Goal: Communication & Community: Answer question/provide support

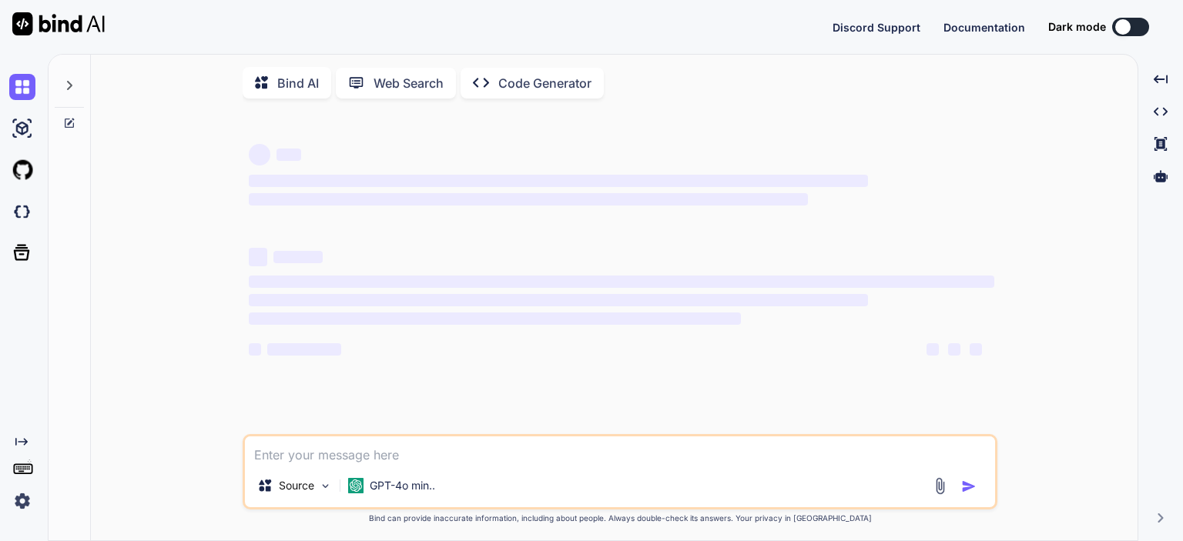
type textarea "x"
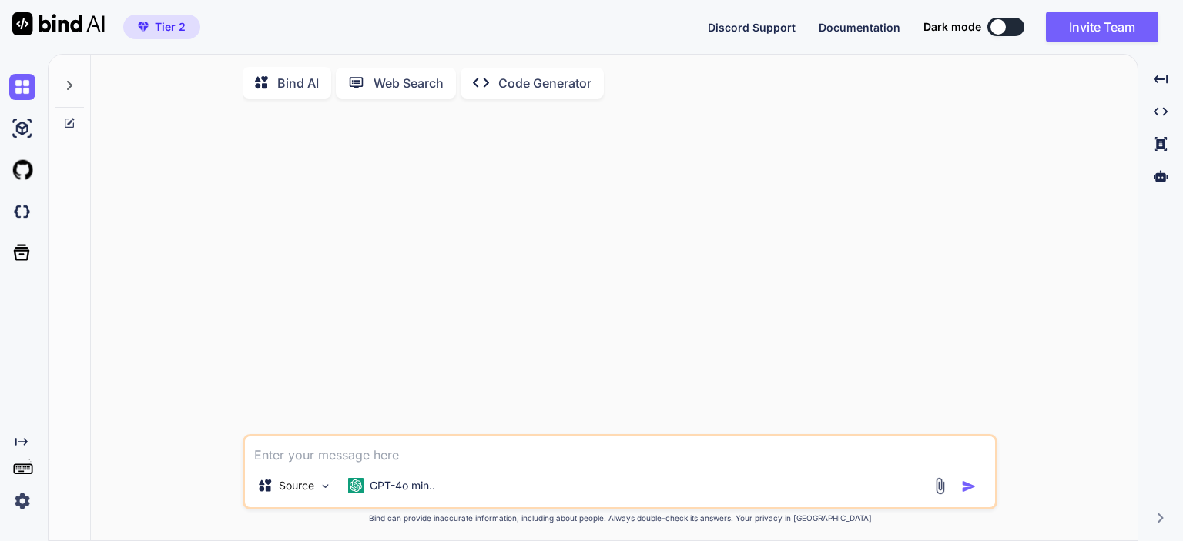
click at [72, 82] on icon at bounding box center [69, 85] width 12 height 12
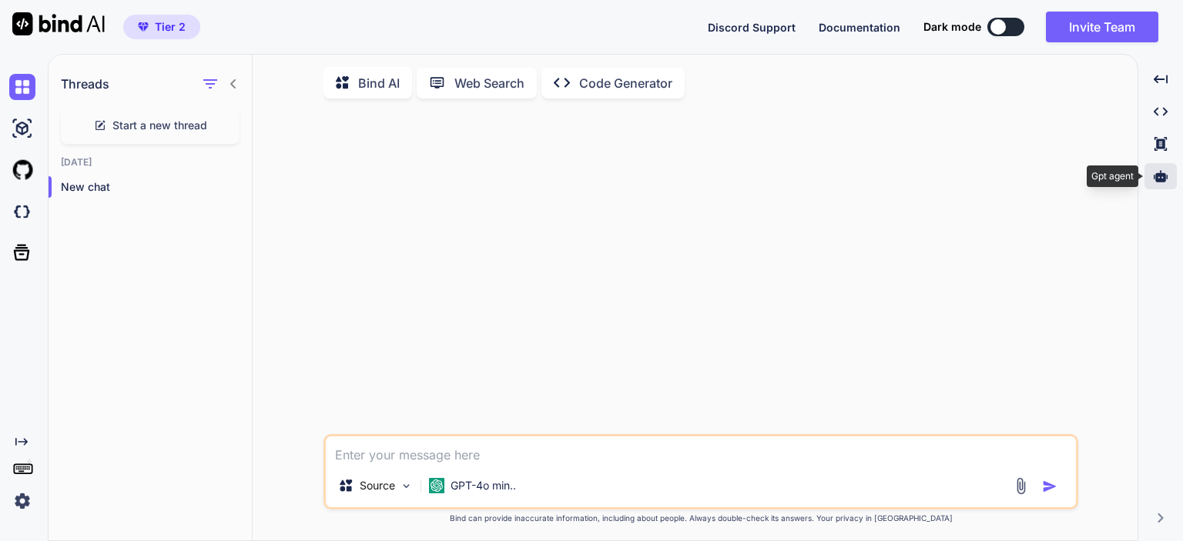
click at [1161, 172] on icon at bounding box center [1161, 176] width 14 height 14
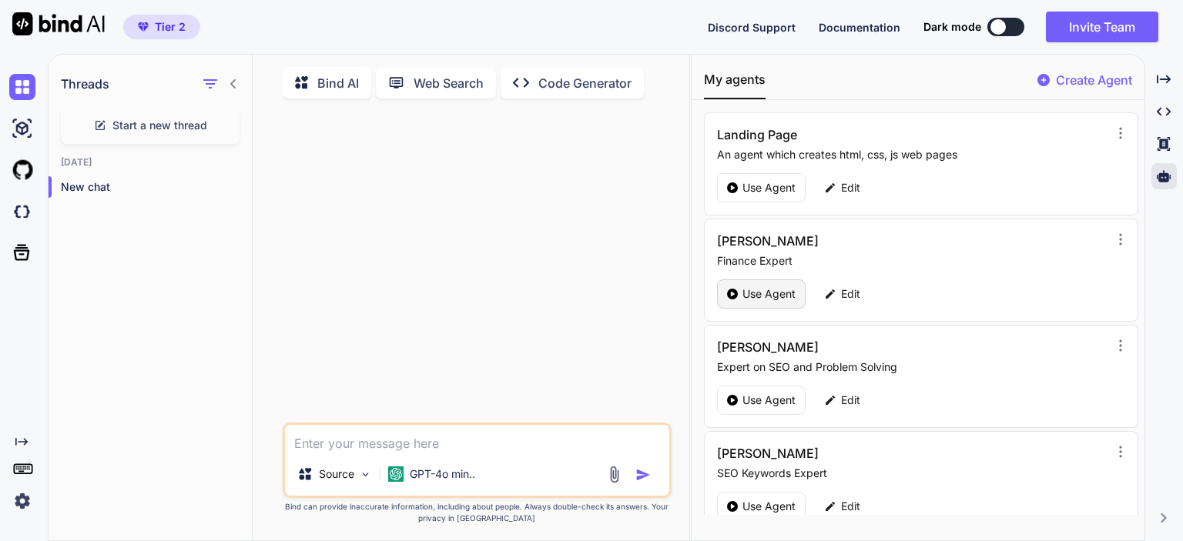
click at [740, 289] on div "Use Agent" at bounding box center [761, 294] width 89 height 29
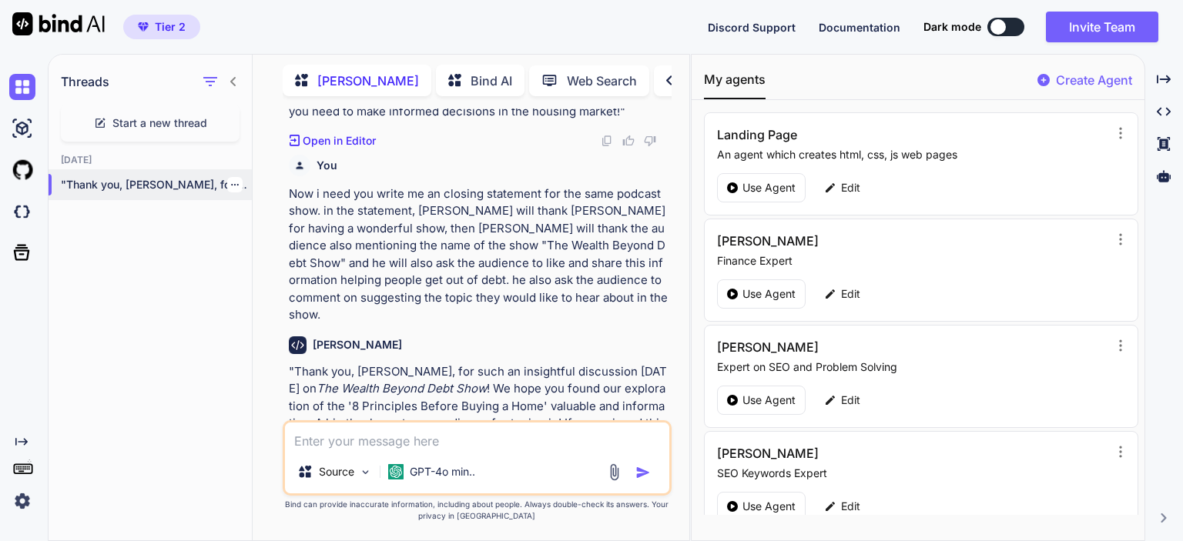
scroll to position [2105, 0]
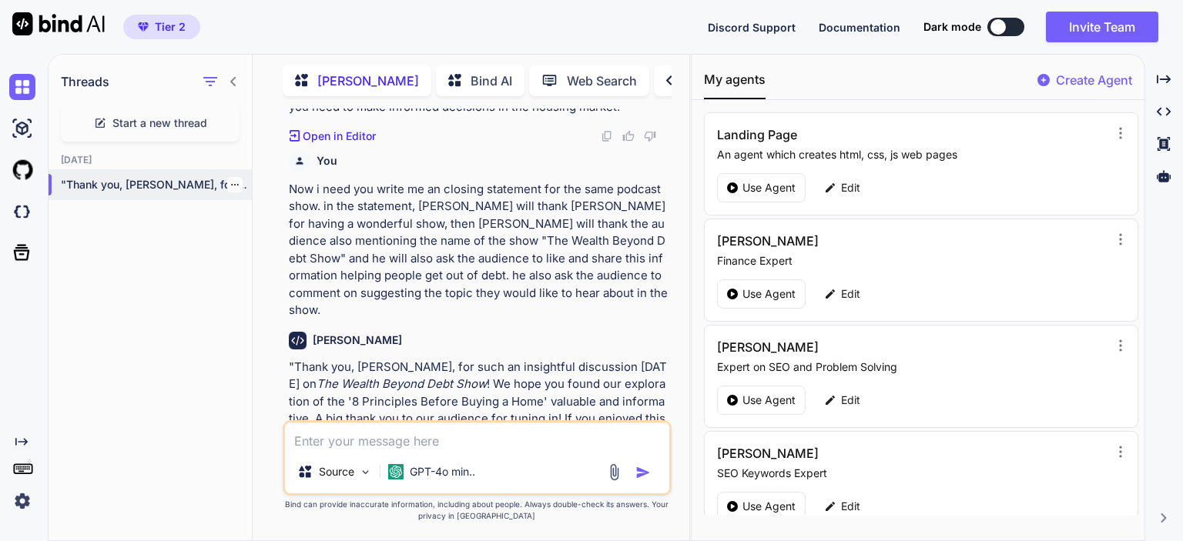
click at [106, 189] on p ""Thank you, [PERSON_NAME], for such an insightful..." at bounding box center [156, 184] width 191 height 15
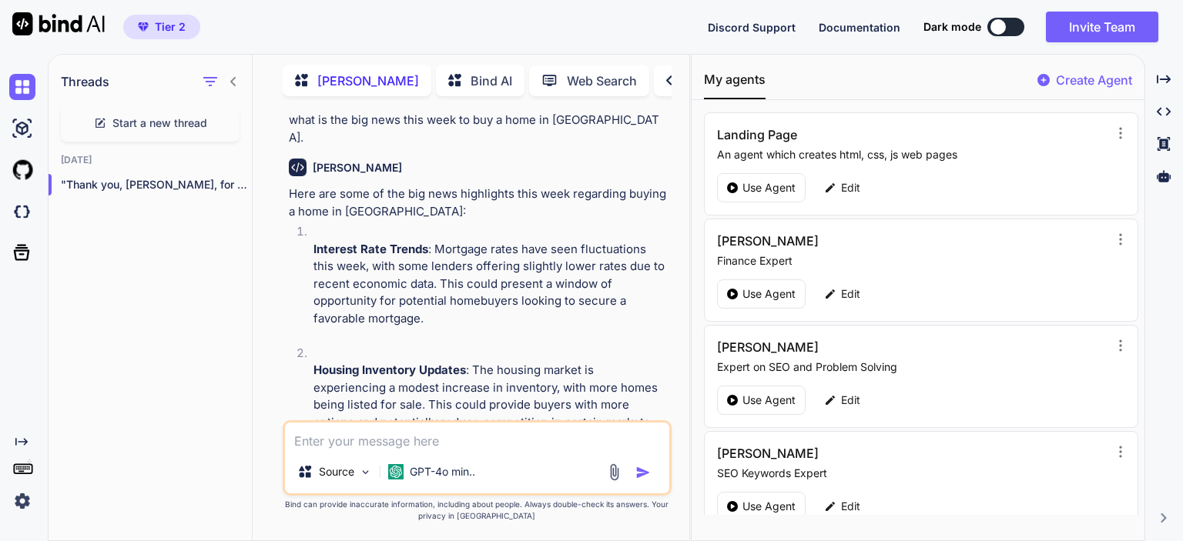
scroll to position [719, 0]
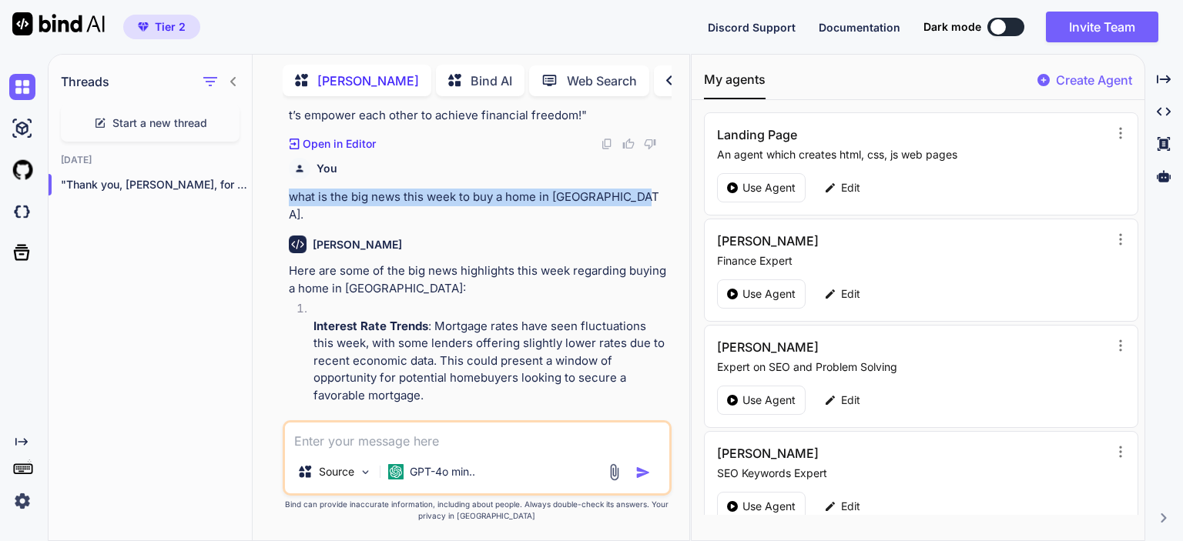
drag, startPoint x: 287, startPoint y: 183, endPoint x: 631, endPoint y: 172, distance: 344.4
click at [631, 172] on div "You we need welcoming message in start of our podcast show. just giving our vie…" at bounding box center [479, 265] width 386 height 312
copy p "what is the big news this week to buy a home in [GEOGRAPHIC_DATA]."
click at [325, 444] on textarea at bounding box center [477, 437] width 384 height 28
paste textarea "what is the big news this week to buy a home in [GEOGRAPHIC_DATA]."
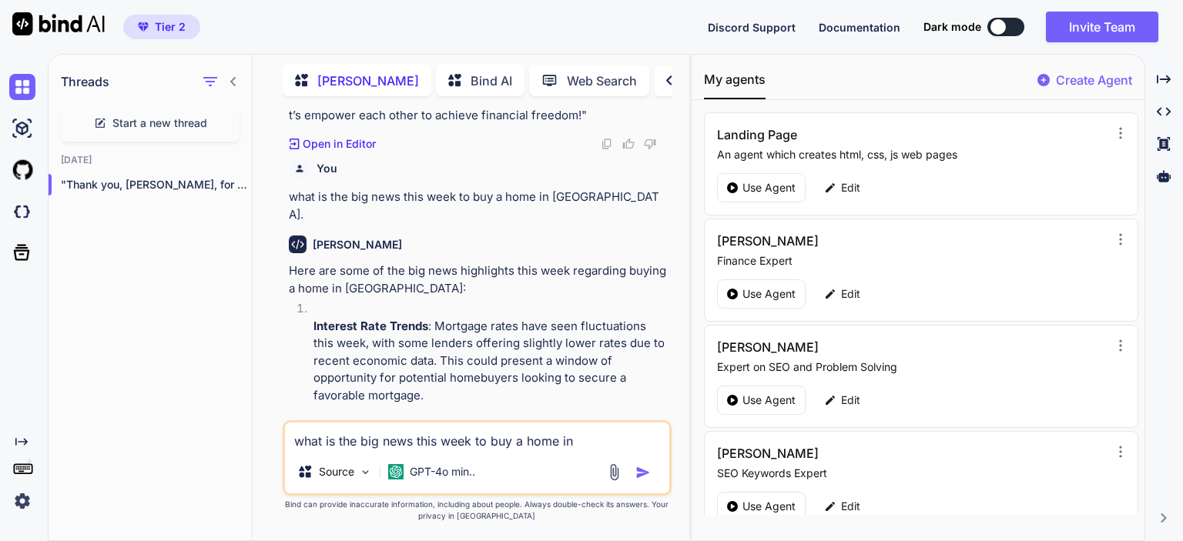
click at [416, 440] on textarea "what is the big news this week to buy a home in [GEOGRAPHIC_DATA]." at bounding box center [477, 437] width 384 height 28
click at [483, 443] on textarea "what is the big news this week to buy a home in [GEOGRAPHIC_DATA]." at bounding box center [477, 437] width 384 height 28
drag, startPoint x: 474, startPoint y: 443, endPoint x: 554, endPoint y: 443, distance: 80.1
click at [554, 443] on textarea "what is the big news this week to buy a home in [GEOGRAPHIC_DATA]." at bounding box center [477, 437] width 384 height 28
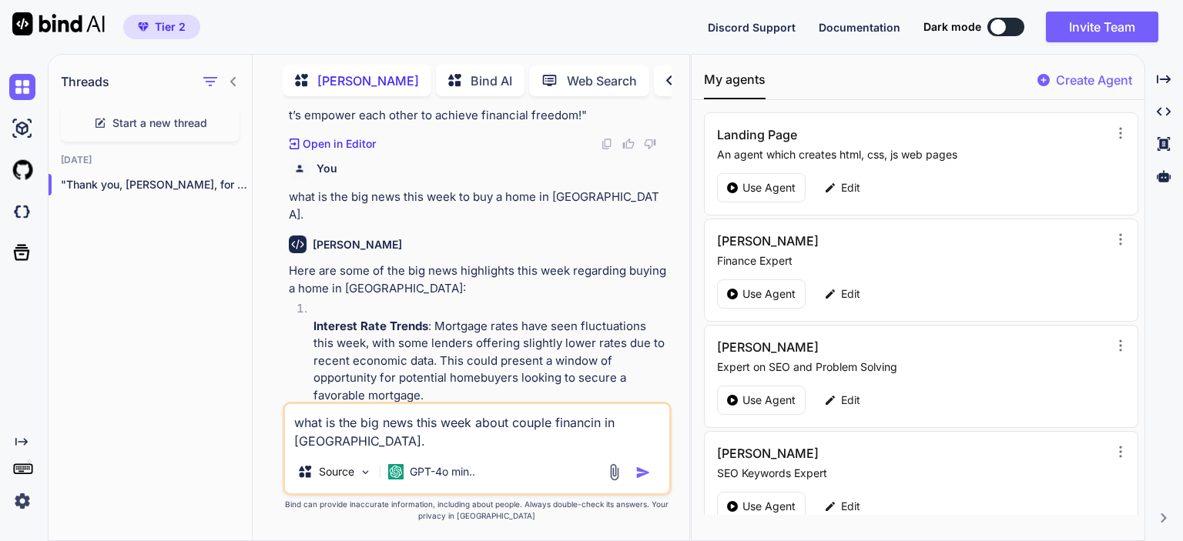
type textarea "what is the big news this week about couple financing in [GEOGRAPHIC_DATA]."
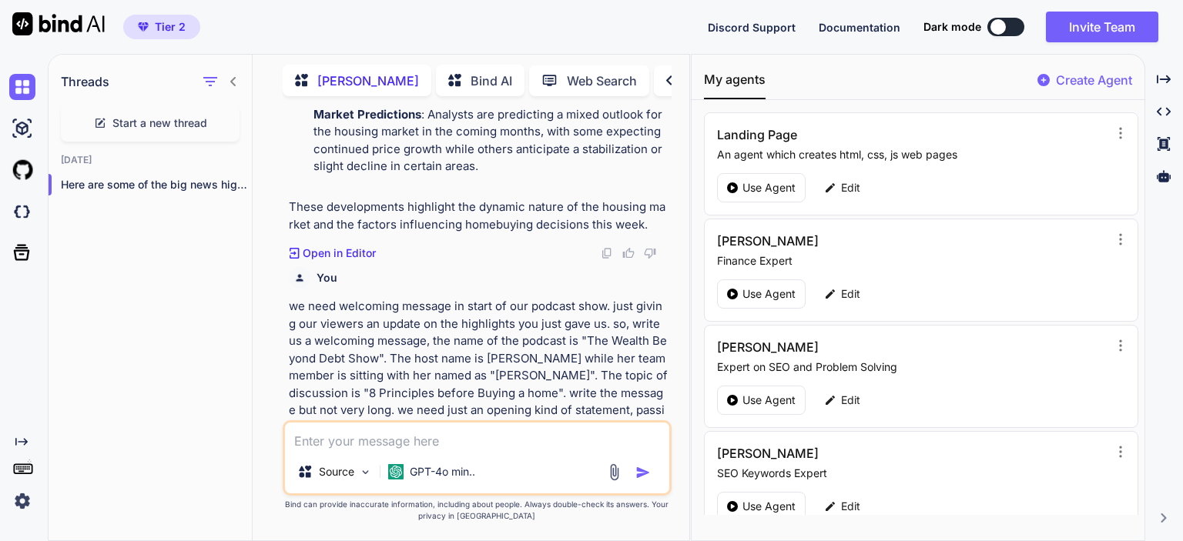
scroll to position [1666, 0]
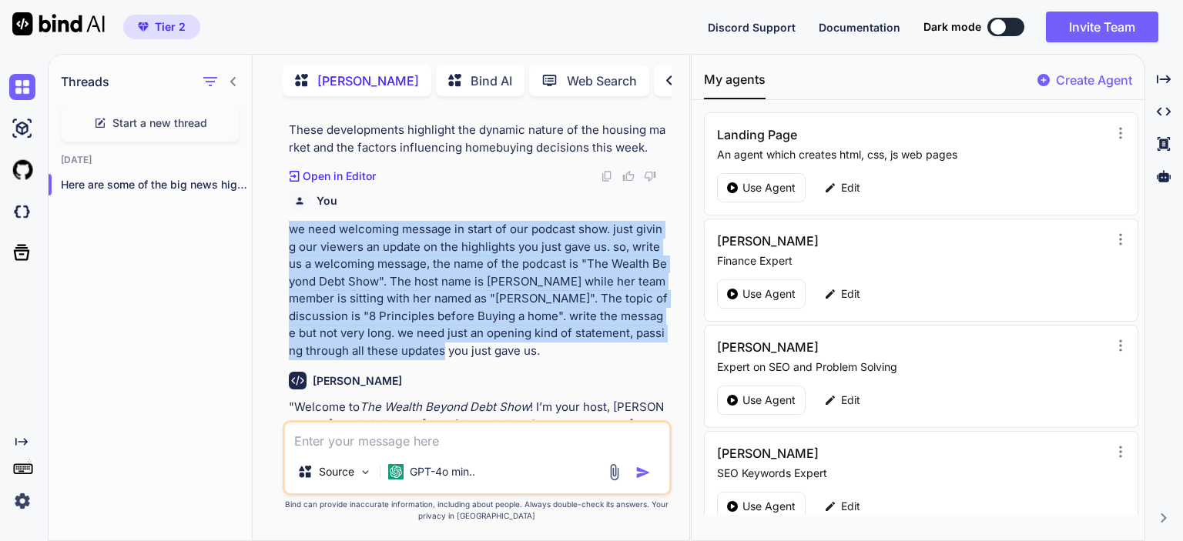
drag, startPoint x: 289, startPoint y: 194, endPoint x: 390, endPoint y: 317, distance: 159.2
click at [390, 317] on p "we need welcoming message in start of our podcast show. just giving our viewers…" at bounding box center [479, 290] width 380 height 139
copy p "we need welcoming message in start of our podcast show. just giving our viewers…"
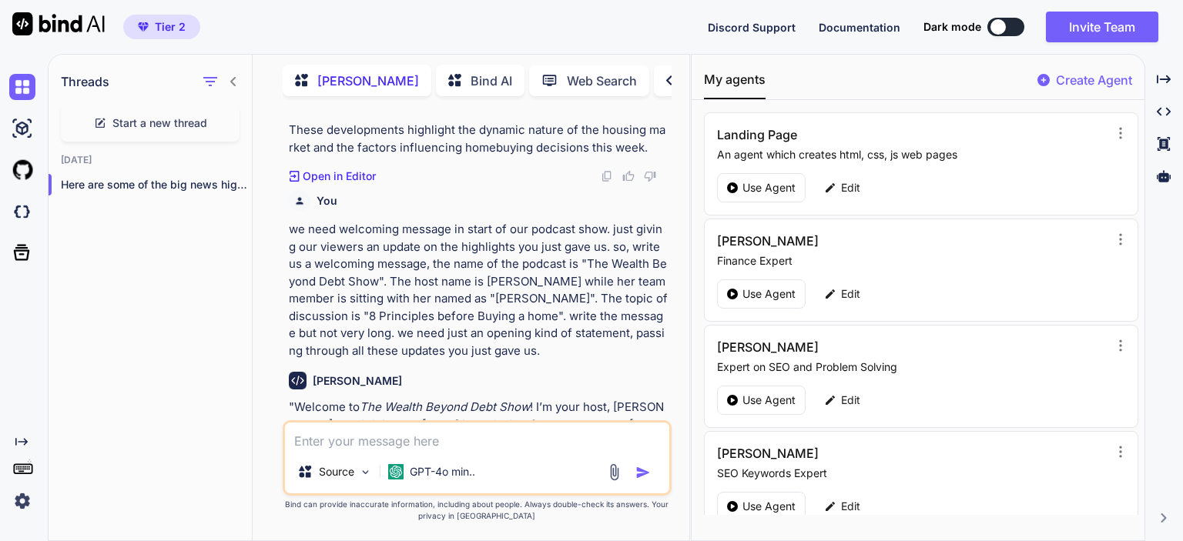
click at [394, 441] on textarea at bounding box center [477, 437] width 384 height 28
paste textarea "we need welcoming message in start of our podcast show. just giving our viewers…"
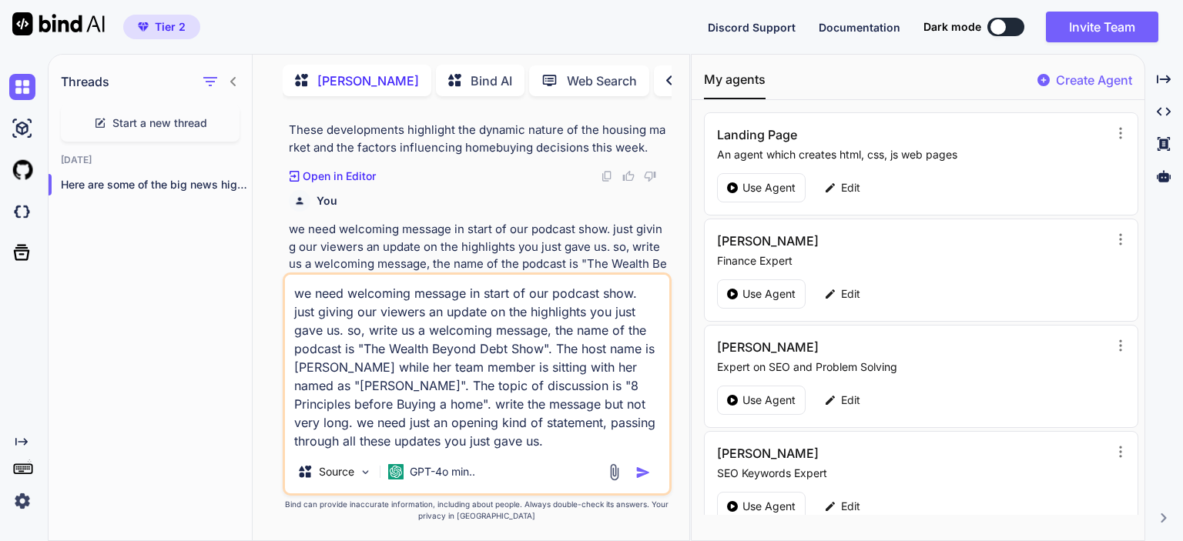
drag, startPoint x: 313, startPoint y: 371, endPoint x: 296, endPoint y: 370, distance: 17.7
click at [296, 370] on textarea "we need welcoming message in start of our podcast show. just giving our viewers…" at bounding box center [477, 363] width 384 height 176
drag, startPoint x: 323, startPoint y: 387, endPoint x: 299, endPoint y: 388, distance: 23.9
click at [299, 388] on textarea "we need welcoming message in start of our podcast show. just giving our viewers…" at bounding box center [477, 363] width 384 height 176
drag, startPoint x: 511, startPoint y: 387, endPoint x: 377, endPoint y: 404, distance: 135.0
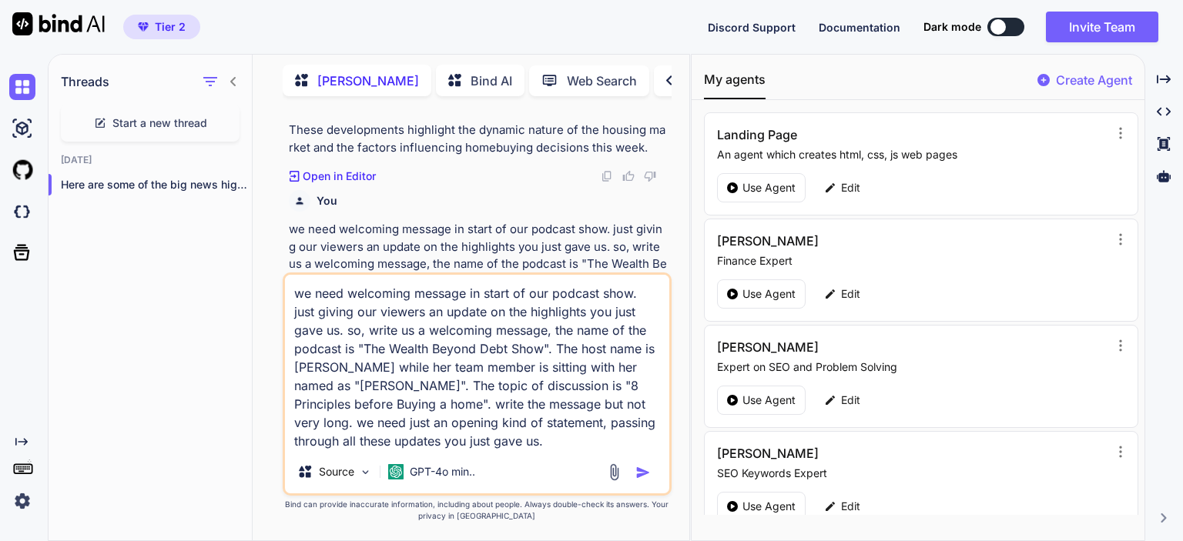
click at [377, 404] on textarea "we need welcoming message in start of our podcast show. just giving our viewers…" at bounding box center [477, 363] width 384 height 176
click at [448, 443] on textarea "we need welcoming message in start of our podcast show. just giving our viewers…" at bounding box center [477, 363] width 384 height 176
drag, startPoint x: 513, startPoint y: 387, endPoint x: 379, endPoint y: 407, distance: 135.6
click at [379, 407] on textarea "we need welcoming message in start of our podcast show. just giving our viewers…" at bounding box center [477, 363] width 384 height 176
paste textarea "Budgeting as a Coupl"
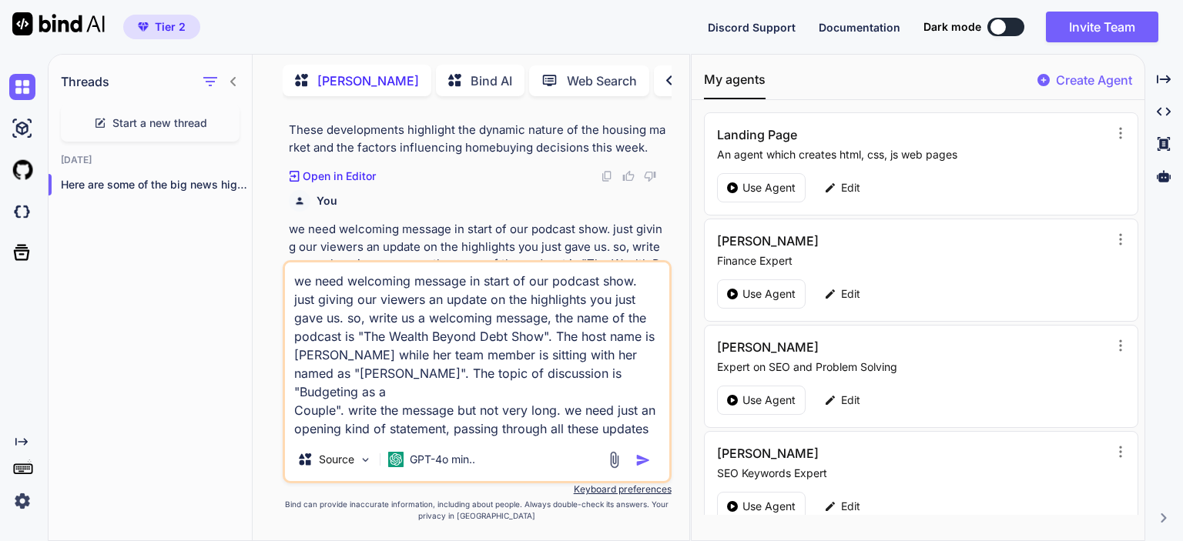
click at [512, 373] on textarea "we need welcoming message in start of our podcast show. just giving our viewers…" at bounding box center [477, 351] width 384 height 176
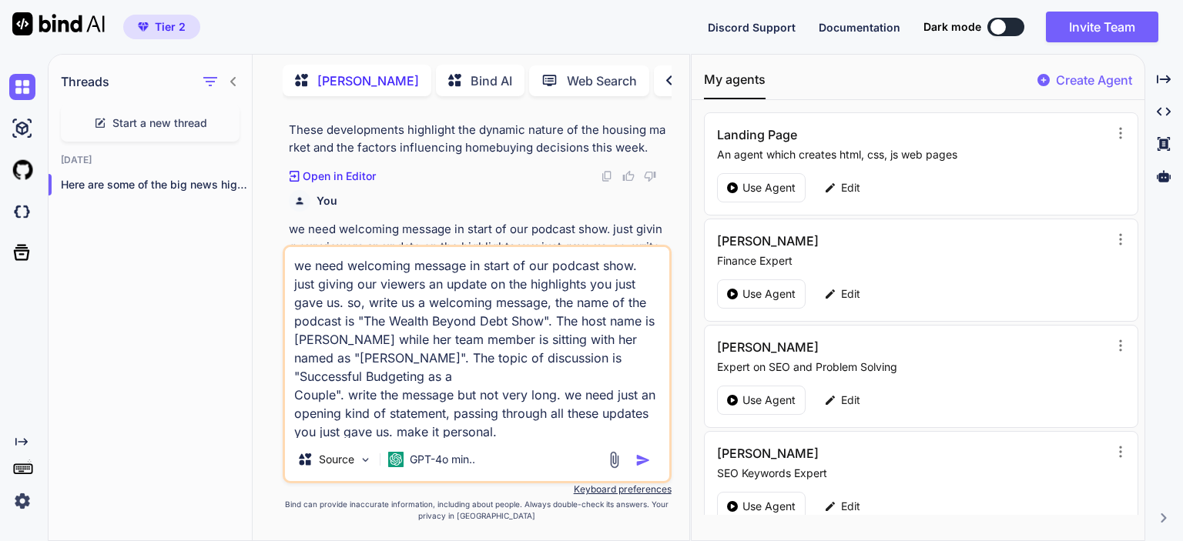
click at [378, 373] on textarea "we need welcoming message in start of our podcast show. just giving our viewers…" at bounding box center [477, 342] width 384 height 191
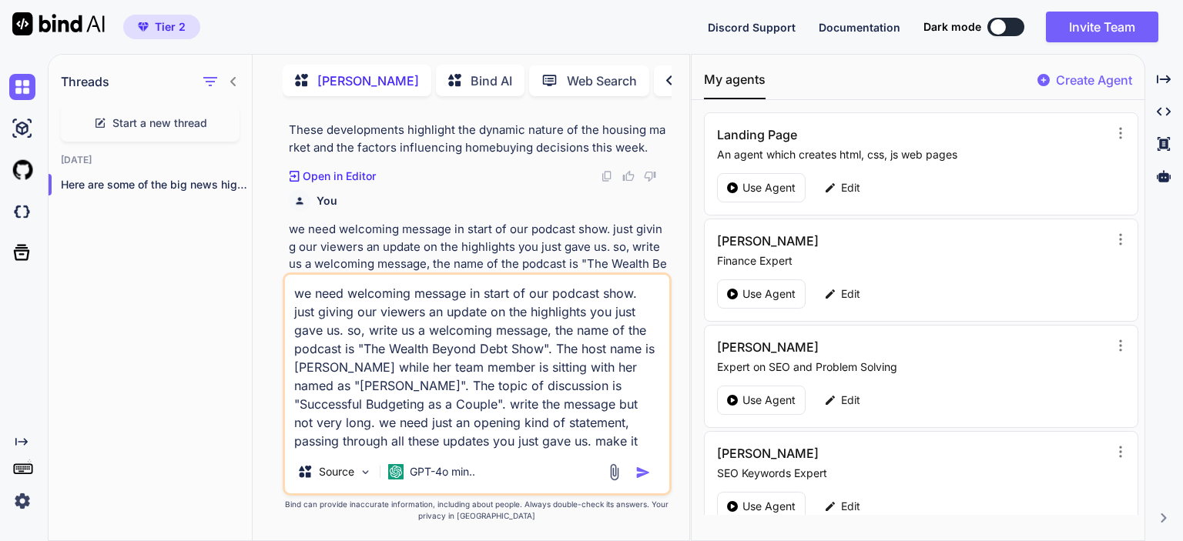
drag, startPoint x: 574, startPoint y: 385, endPoint x: 511, endPoint y: 384, distance: 62.4
click at [511, 384] on textarea "we need welcoming message in start of our podcast show. just giving our viewers…" at bounding box center [477, 363] width 384 height 176
click at [531, 443] on textarea "we need welcoming message in start of our podcast show. just giving our viewers…" at bounding box center [477, 363] width 384 height 176
click at [644, 474] on img "button" at bounding box center [642, 472] width 15 height 15
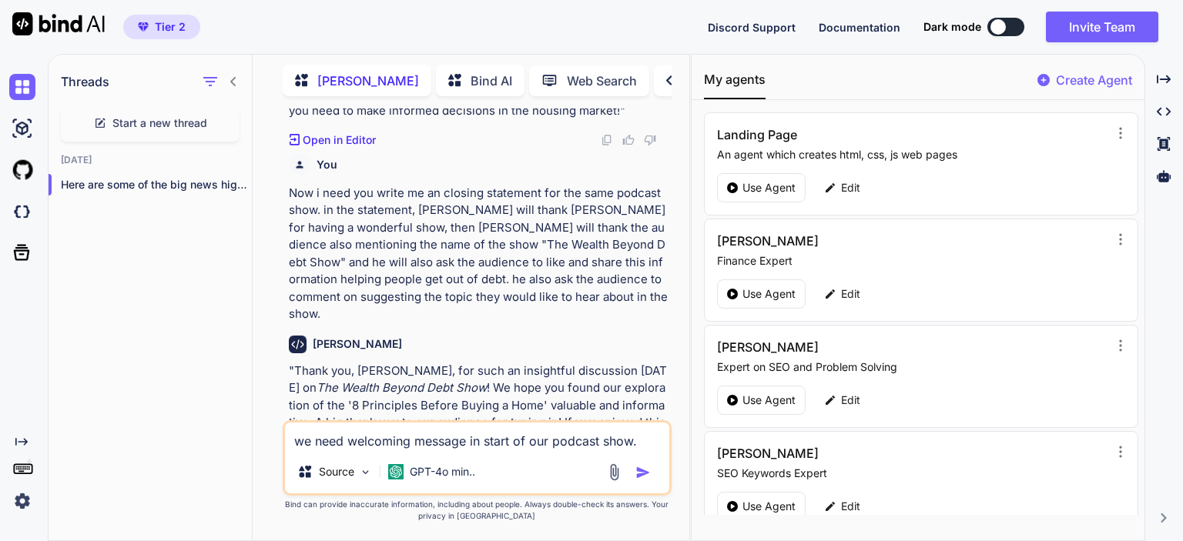
scroll to position [2094, 0]
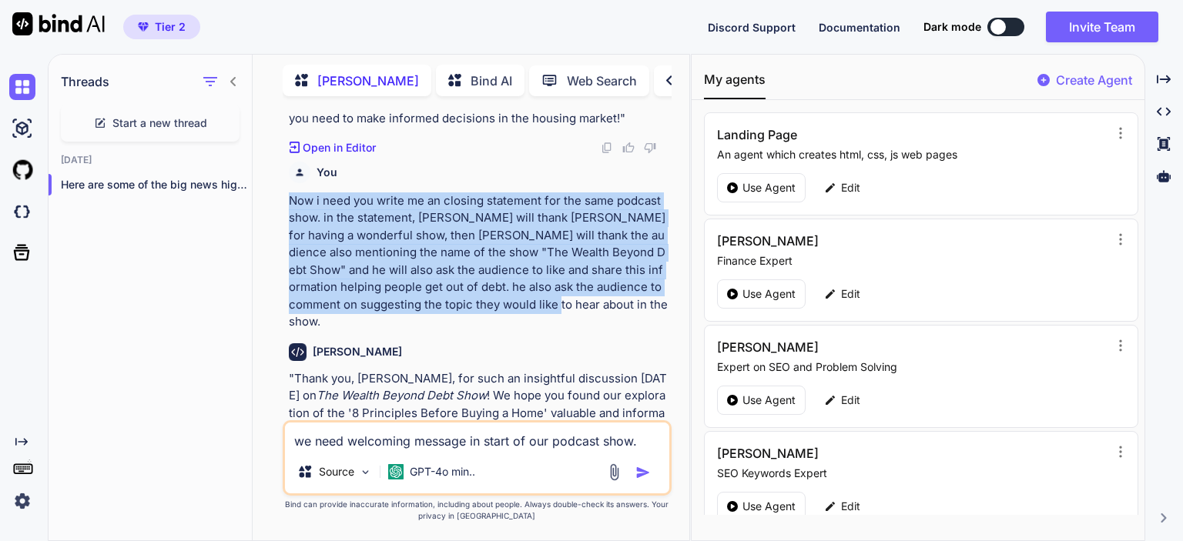
drag, startPoint x: 287, startPoint y: 166, endPoint x: 491, endPoint y: 270, distance: 228.3
click at [491, 270] on div "You we need welcoming message in start of our podcast show. just giving our vie…" at bounding box center [479, 265] width 386 height 312
copy p "Now i need you write me an closing statement for the same podcast show. in the …"
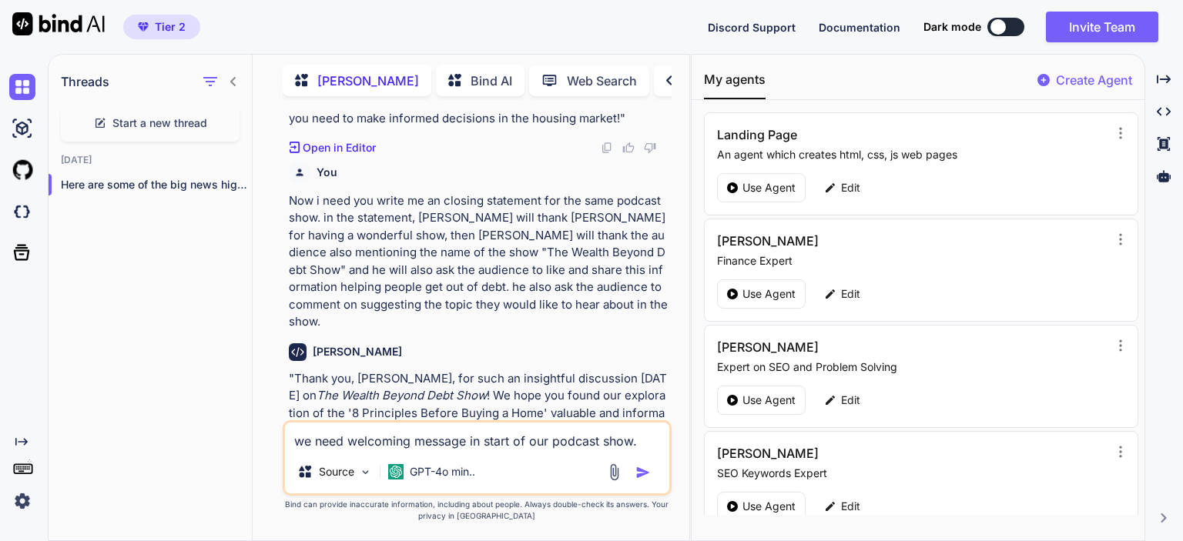
click at [376, 440] on textarea "we need welcoming message in start of our podcast show. just giving our viewers…" at bounding box center [477, 437] width 384 height 28
paste textarea "Now i need you write me an closing statement for the same podcast show. in the …"
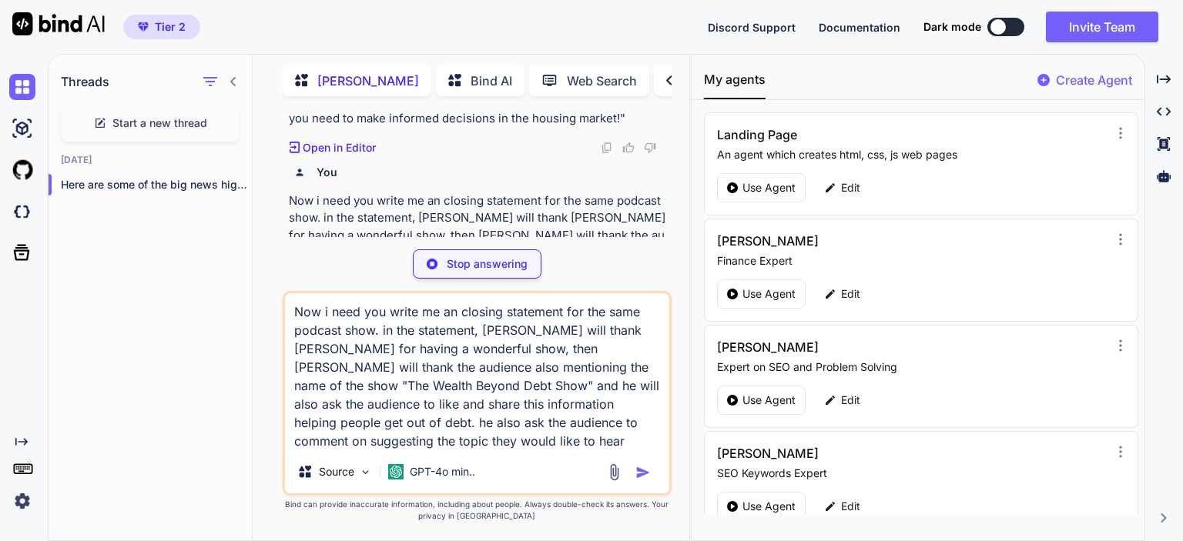
drag, startPoint x: 509, startPoint y: 330, endPoint x: 484, endPoint y: 330, distance: 24.6
click at [484, 330] on textarea "Now i need you write me an closing statement for the same podcast show. in the …" at bounding box center [477, 371] width 384 height 157
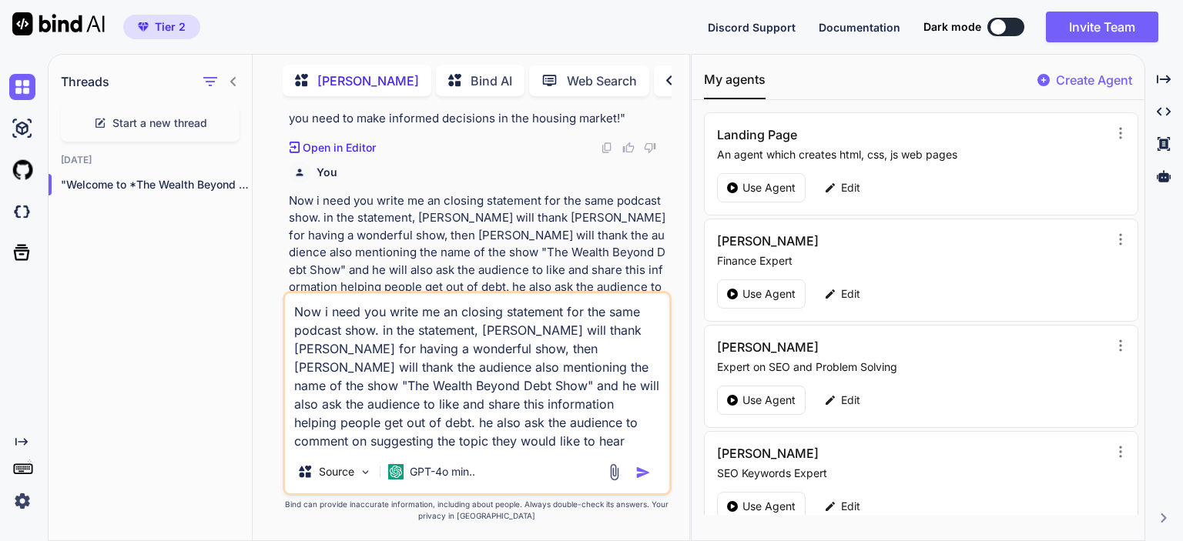
drag, startPoint x: 605, startPoint y: 332, endPoint x: 587, endPoint y: 332, distance: 17.7
click at [587, 332] on textarea "Now i need you write me an closing statement for the same podcast show. in the …" at bounding box center [477, 371] width 384 height 157
drag, startPoint x: 477, startPoint y: 347, endPoint x: 501, endPoint y: 347, distance: 23.1
click at [501, 347] on textarea "Now i need you write me an closing statement for the same podcast show. in the …" at bounding box center [477, 371] width 384 height 157
click at [548, 443] on textarea "Now i need you write me an closing statement for the same podcast show. in the …" at bounding box center [477, 371] width 384 height 157
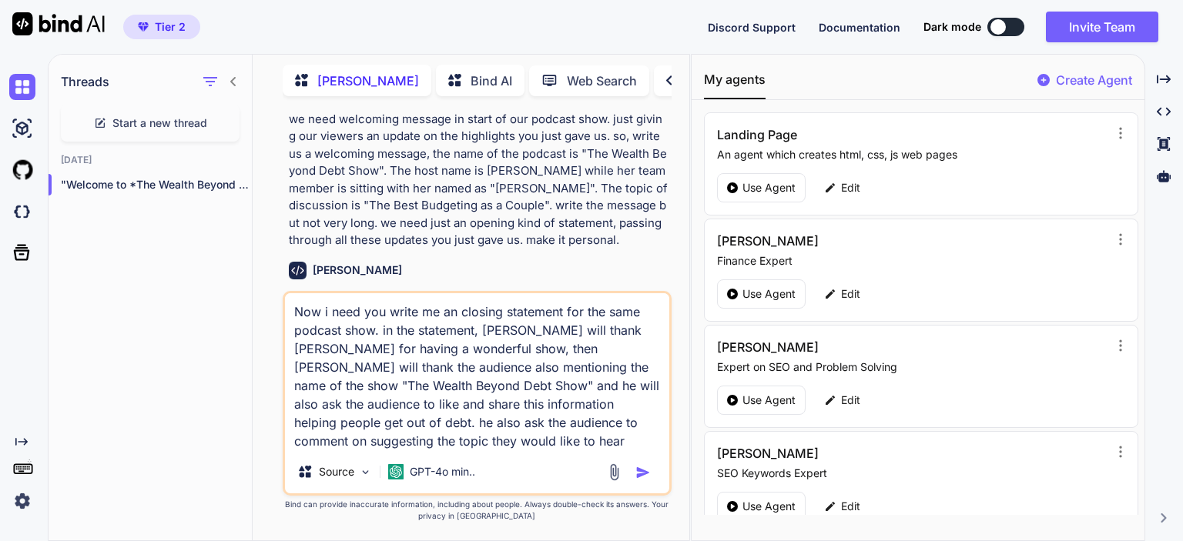
scroll to position [3646, 0]
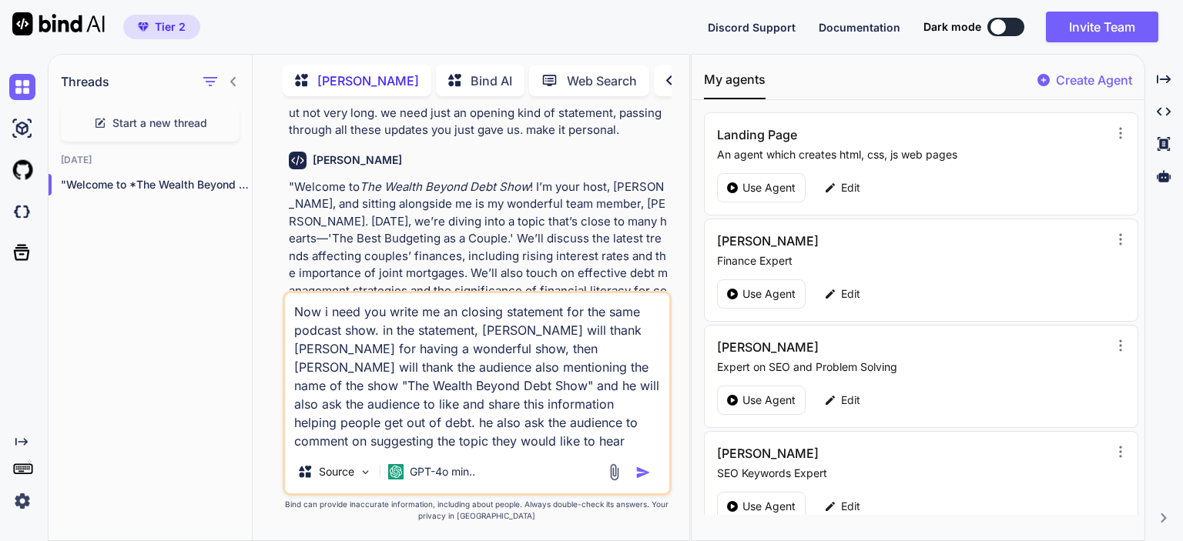
type textarea "Now i need you write me an closing statement for the same podcast show. in the …"
click at [647, 472] on img "button" at bounding box center [642, 472] width 15 height 15
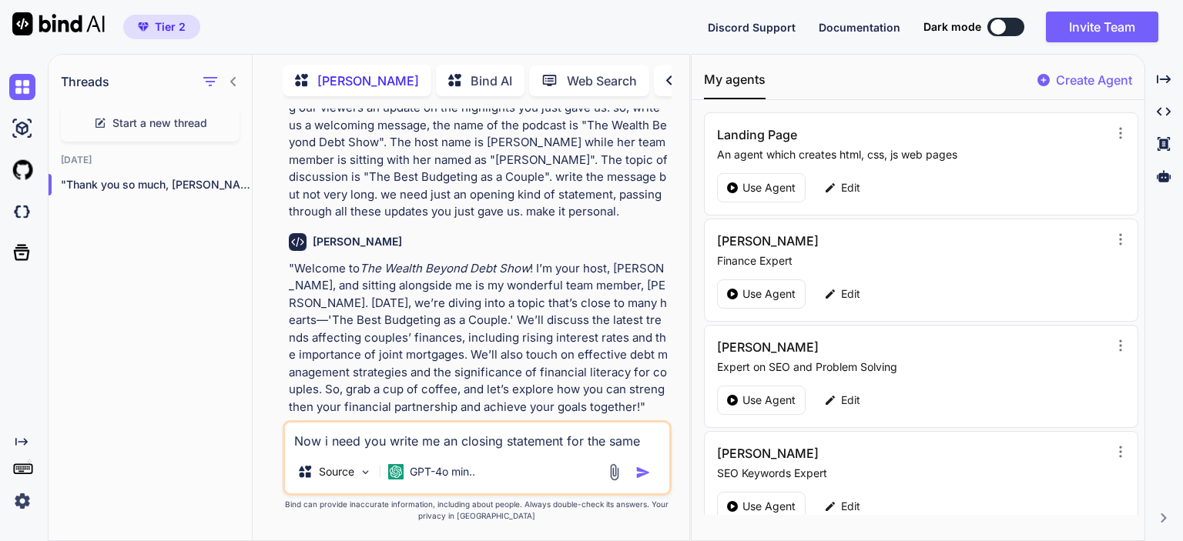
scroll to position [3530, 0]
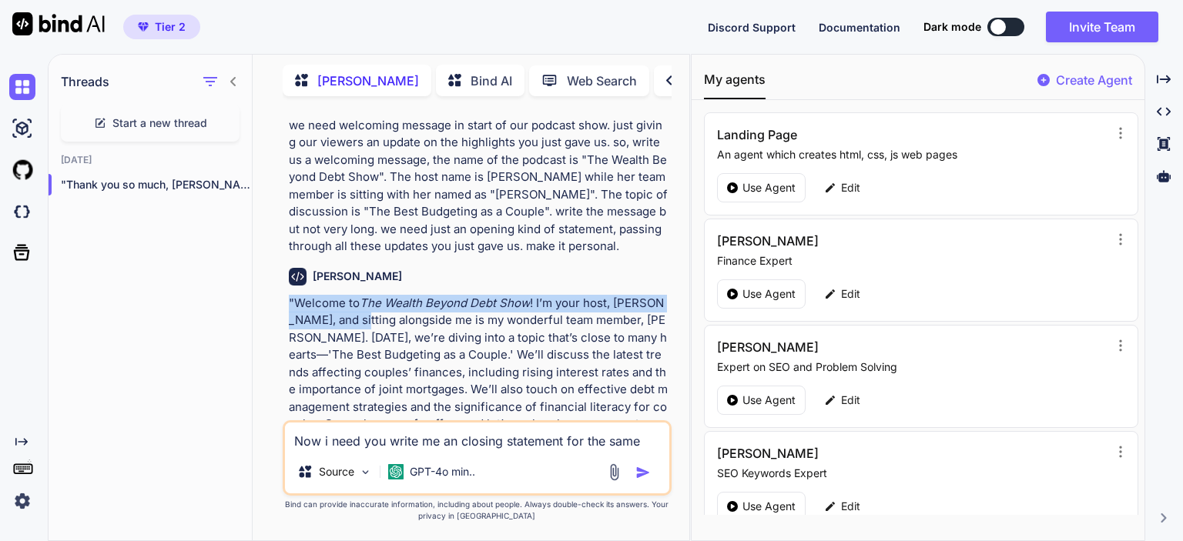
drag, startPoint x: 289, startPoint y: 230, endPoint x: 348, endPoint y: 243, distance: 60.7
click at [348, 295] on p ""Welcome to The Wealth Beyond Debt Show ! I’m your host, [PERSON_NAME], and sit…" at bounding box center [479, 373] width 380 height 156
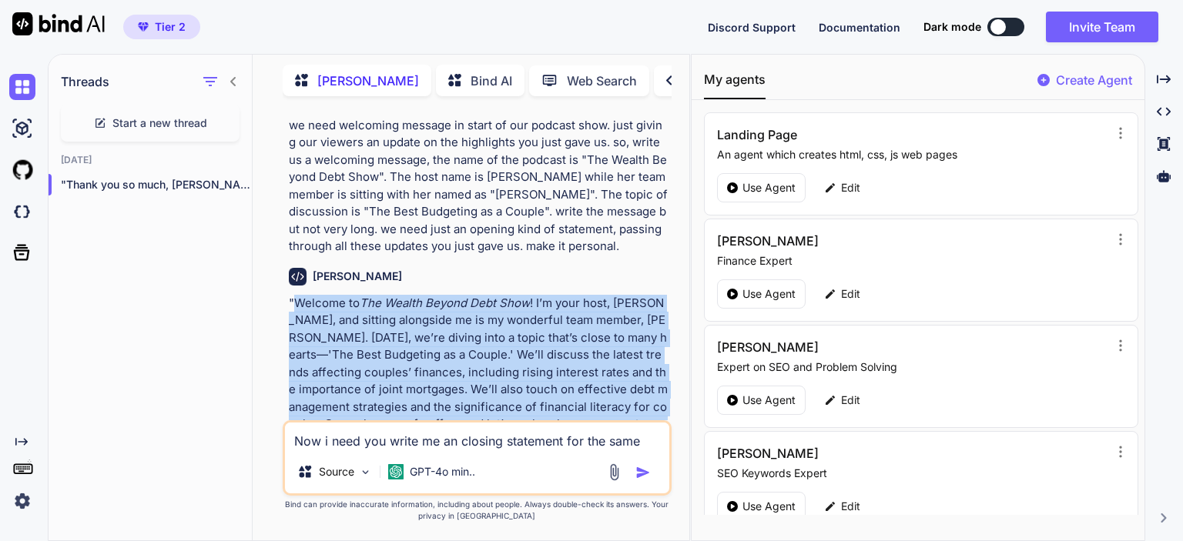
drag, startPoint x: 293, startPoint y: 231, endPoint x: 493, endPoint y: 378, distance: 247.8
click at [493, 378] on p ""Welcome to The Wealth Beyond Debt Show ! I’m your host, [PERSON_NAME], and sit…" at bounding box center [479, 373] width 380 height 156
copy p "Welcome to The Wealth Beyond Debt Show ! I’m your host, [PERSON_NAME], and sitt…"
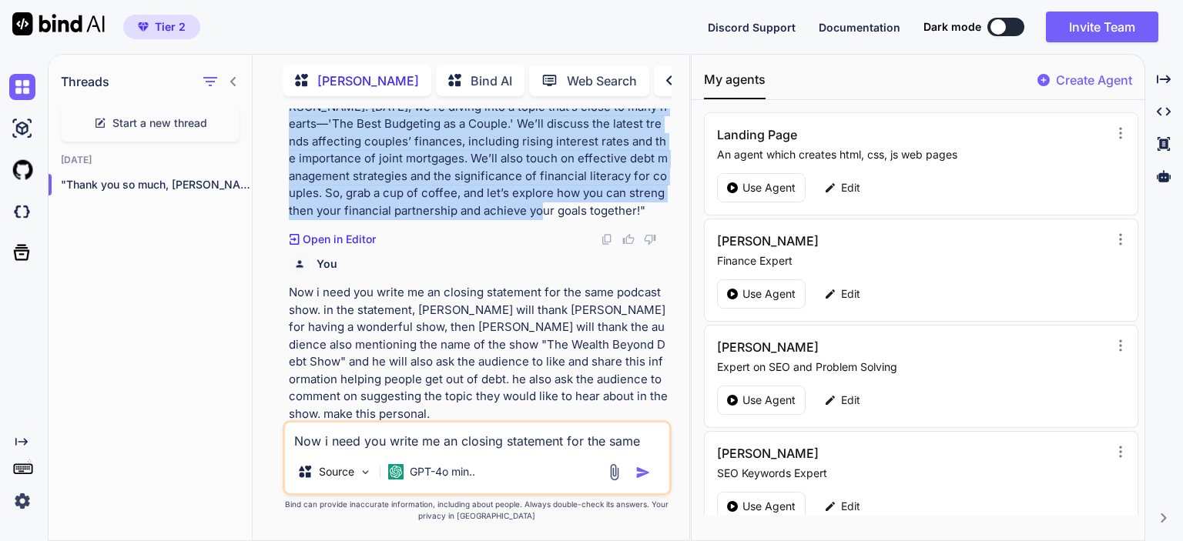
scroll to position [3915, 0]
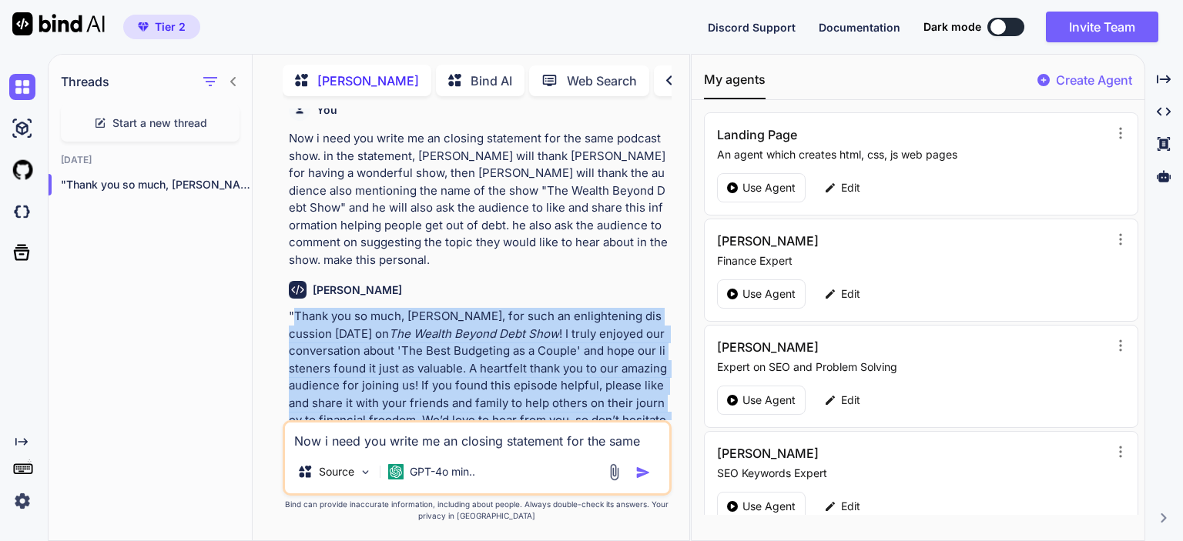
drag, startPoint x: 293, startPoint y: 227, endPoint x: 364, endPoint y: 388, distance: 175.8
click at [364, 388] on p ""Thank you so much, [PERSON_NAME], for such an enlightening discussion [DATE] o…" at bounding box center [479, 394] width 380 height 173
copy p "Thank you so much, [PERSON_NAME], for such an enlightening discussion [DATE] on…"
